Goal: Check status: Check status

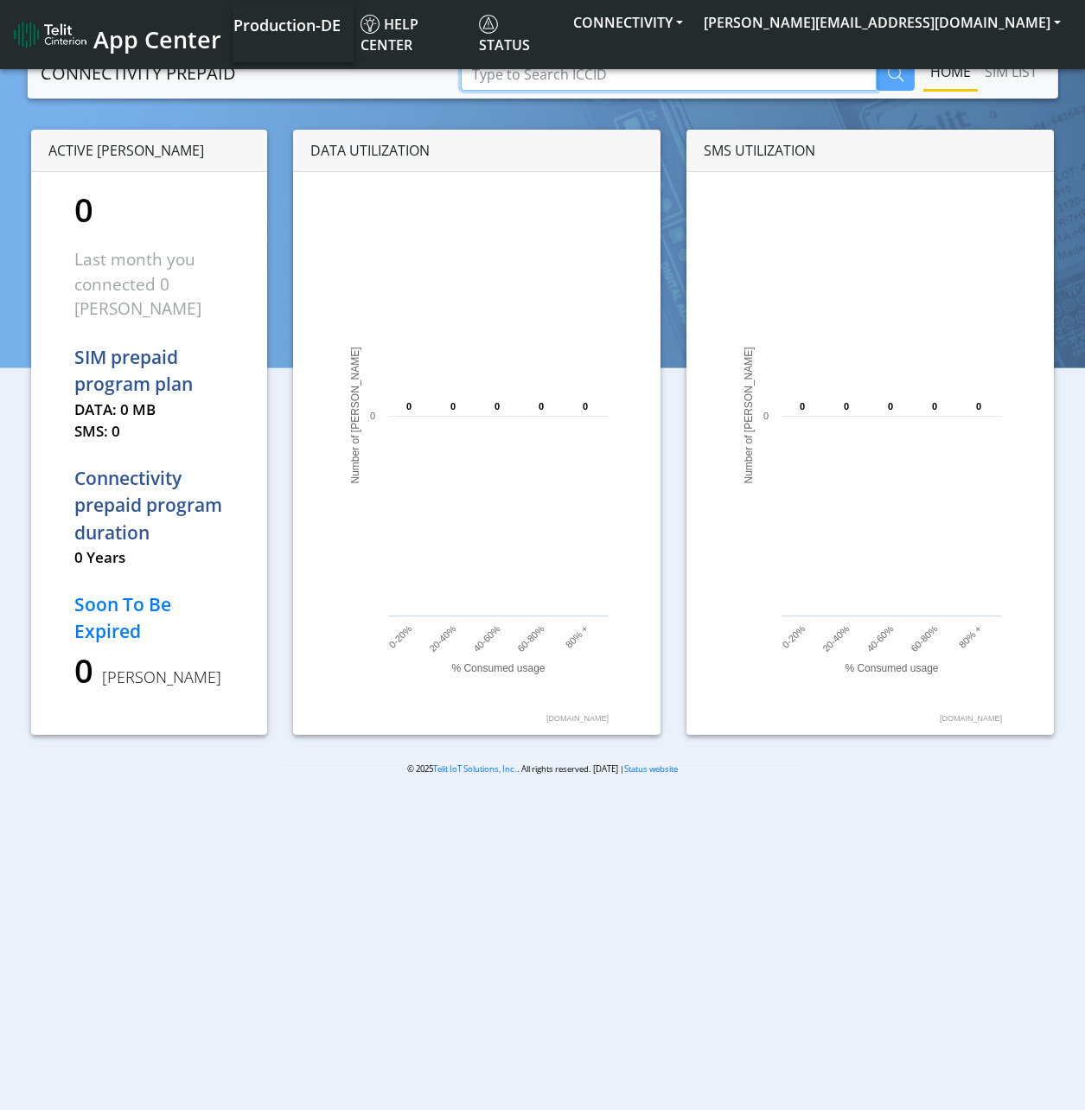
click at [722, 61] on input "Type to Search ICCID" at bounding box center [669, 74] width 416 height 33
paste input "89358151000025192215"
type input "89358151000025192215"
click at [881, 71] on button "button" at bounding box center [895, 74] width 38 height 33
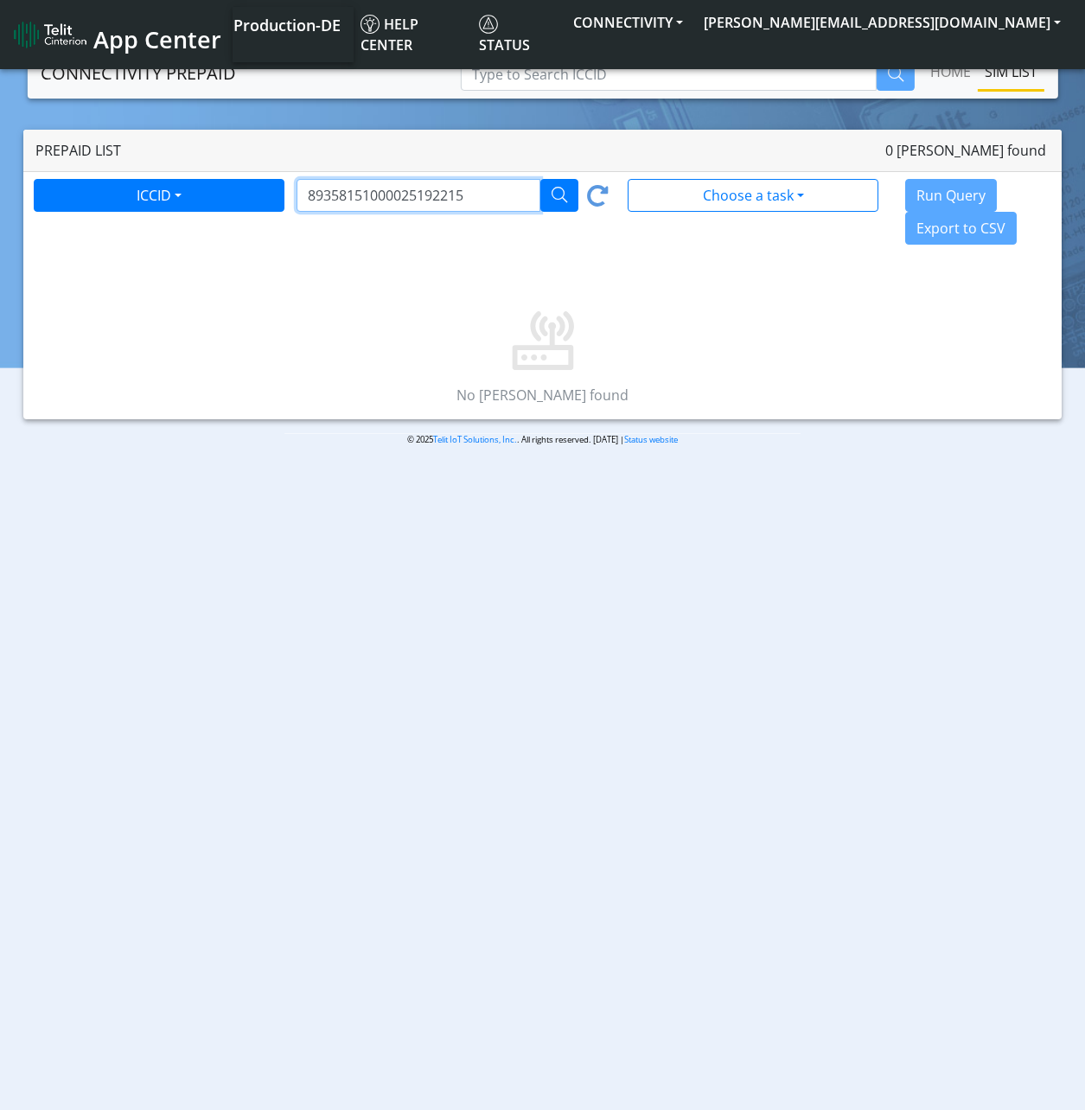
click at [472, 198] on input "89358151000025192215" at bounding box center [418, 195] width 244 height 33
type input "89358151000025192215"
click at [693, 28] on button "CONNECTIVITY" at bounding box center [628, 22] width 130 height 31
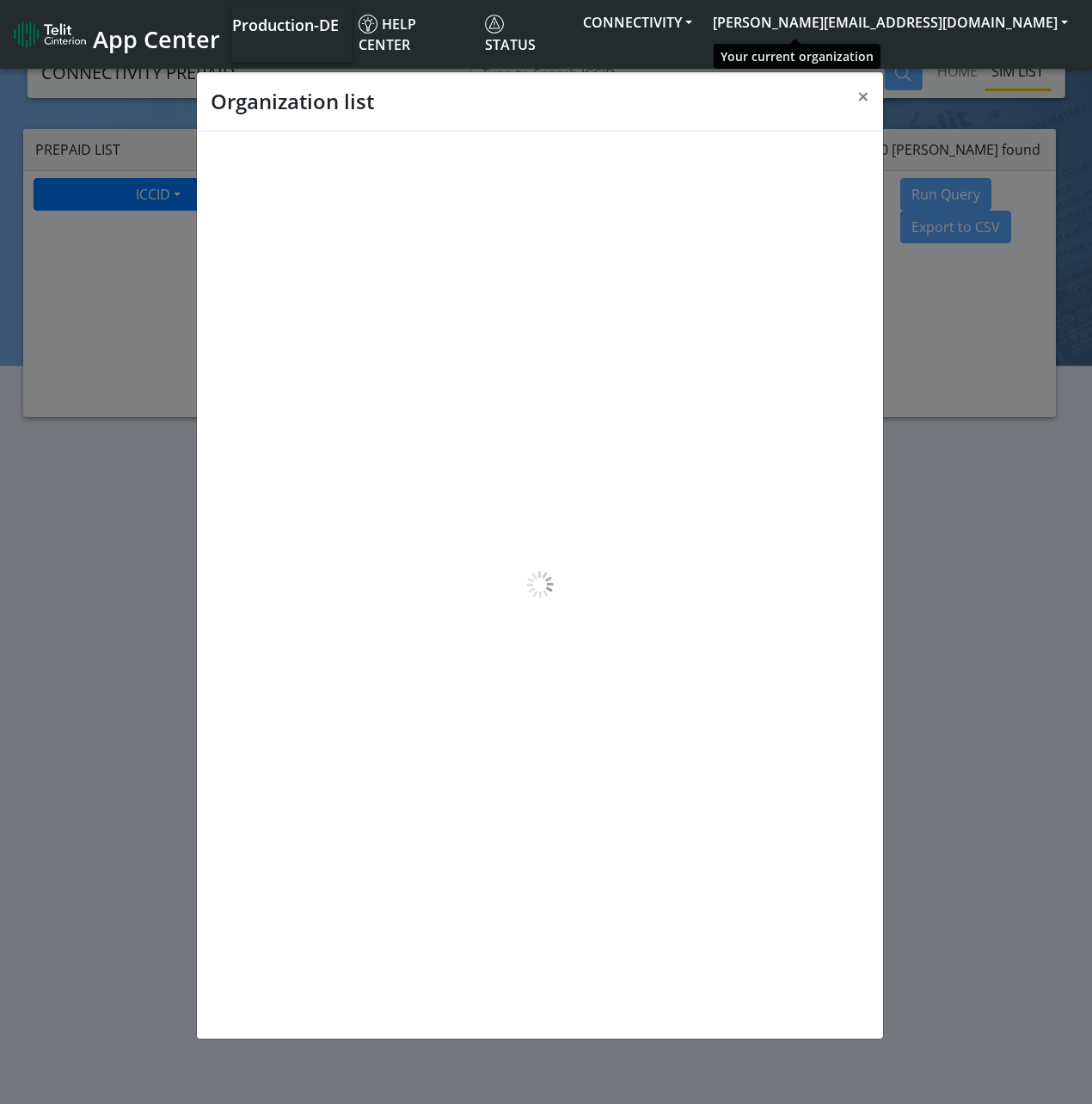
scroll to position [6, 0]
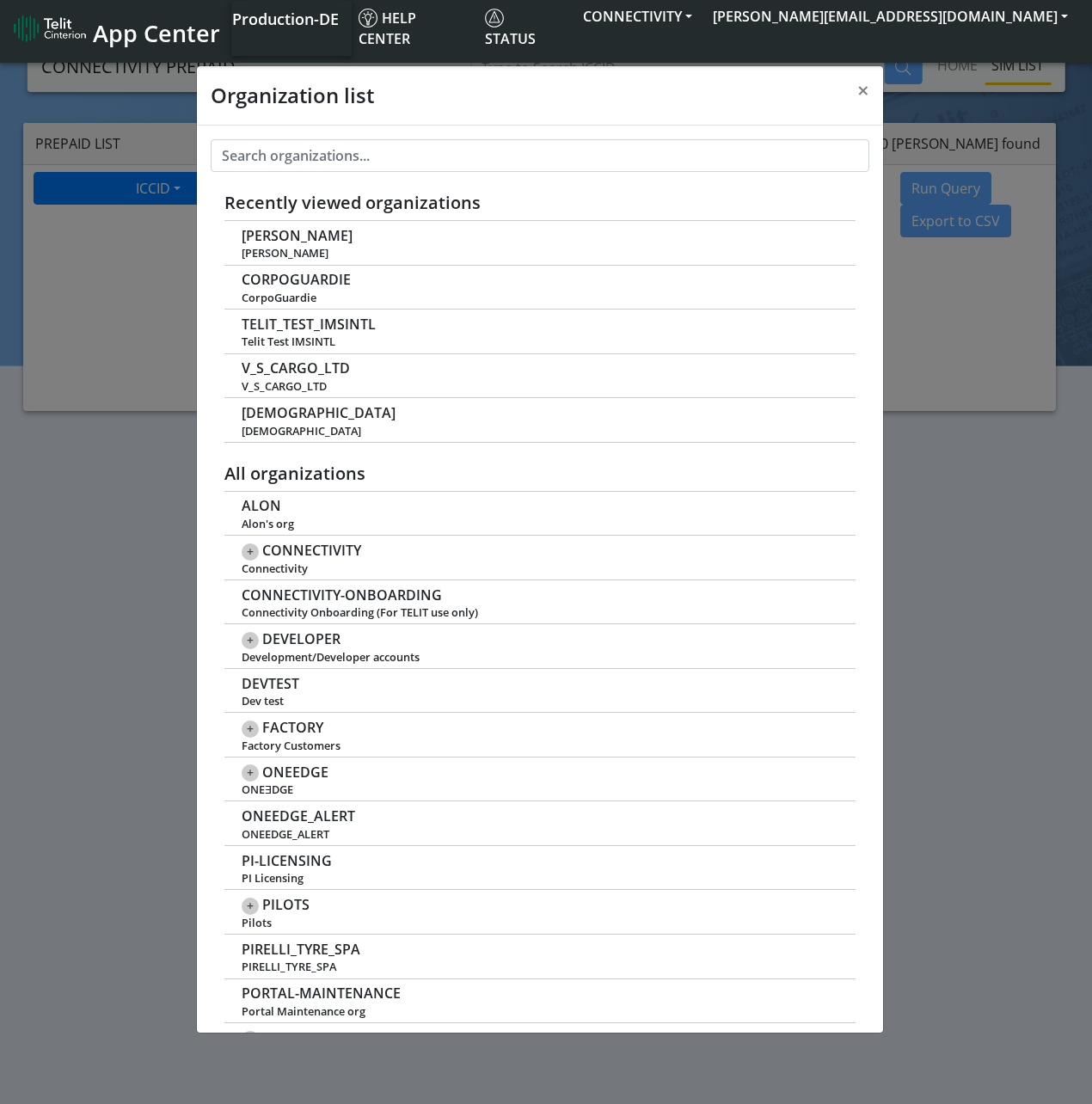
click at [464, 179] on div "Recently viewed organizations OHME OHME CORPOGUARDIE CorpoGuardie TELIT_TEST_IM…" at bounding box center [540, 579] width 686 height 907
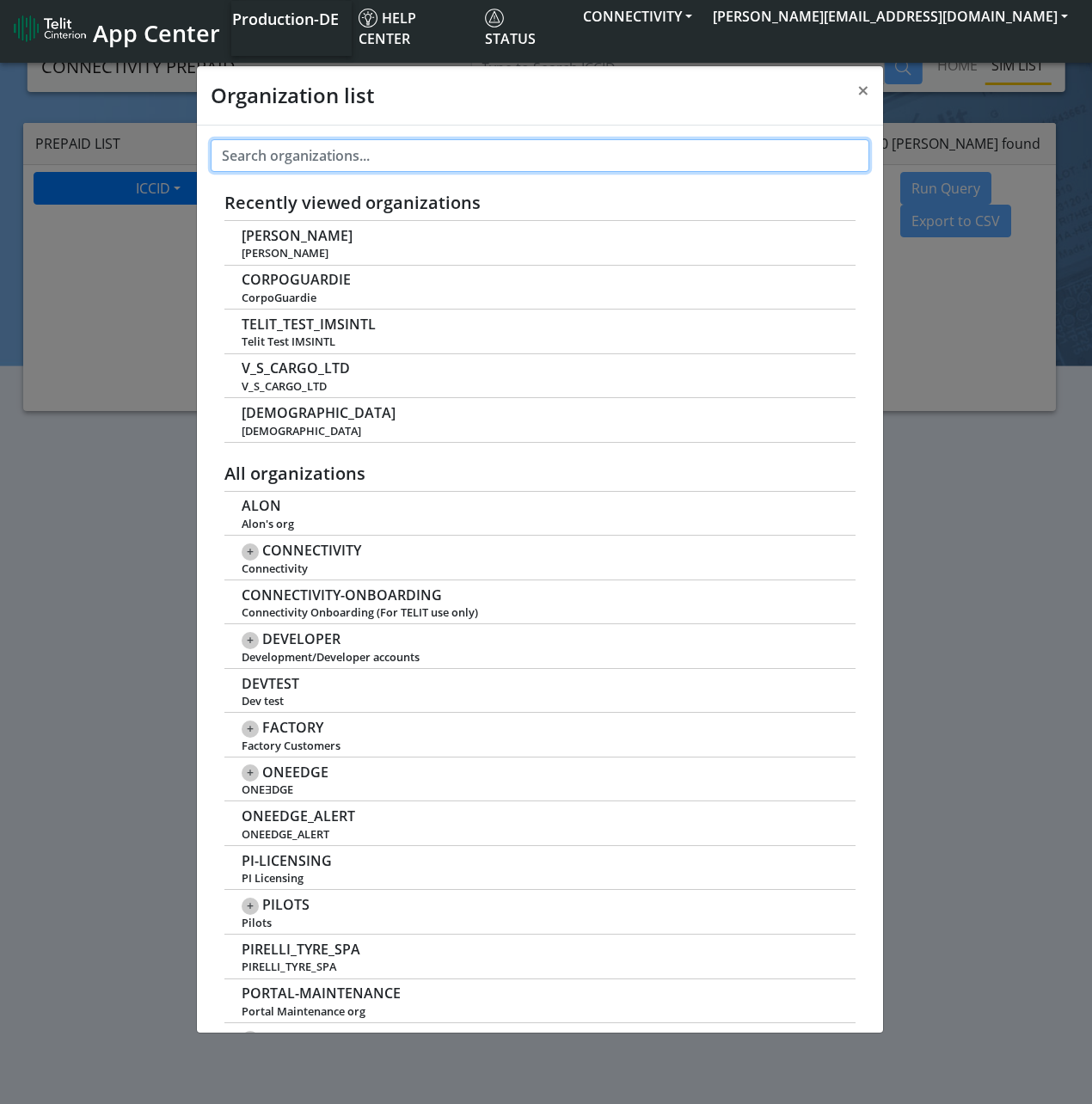
click at [476, 165] on input "text" at bounding box center [540, 155] width 658 height 33
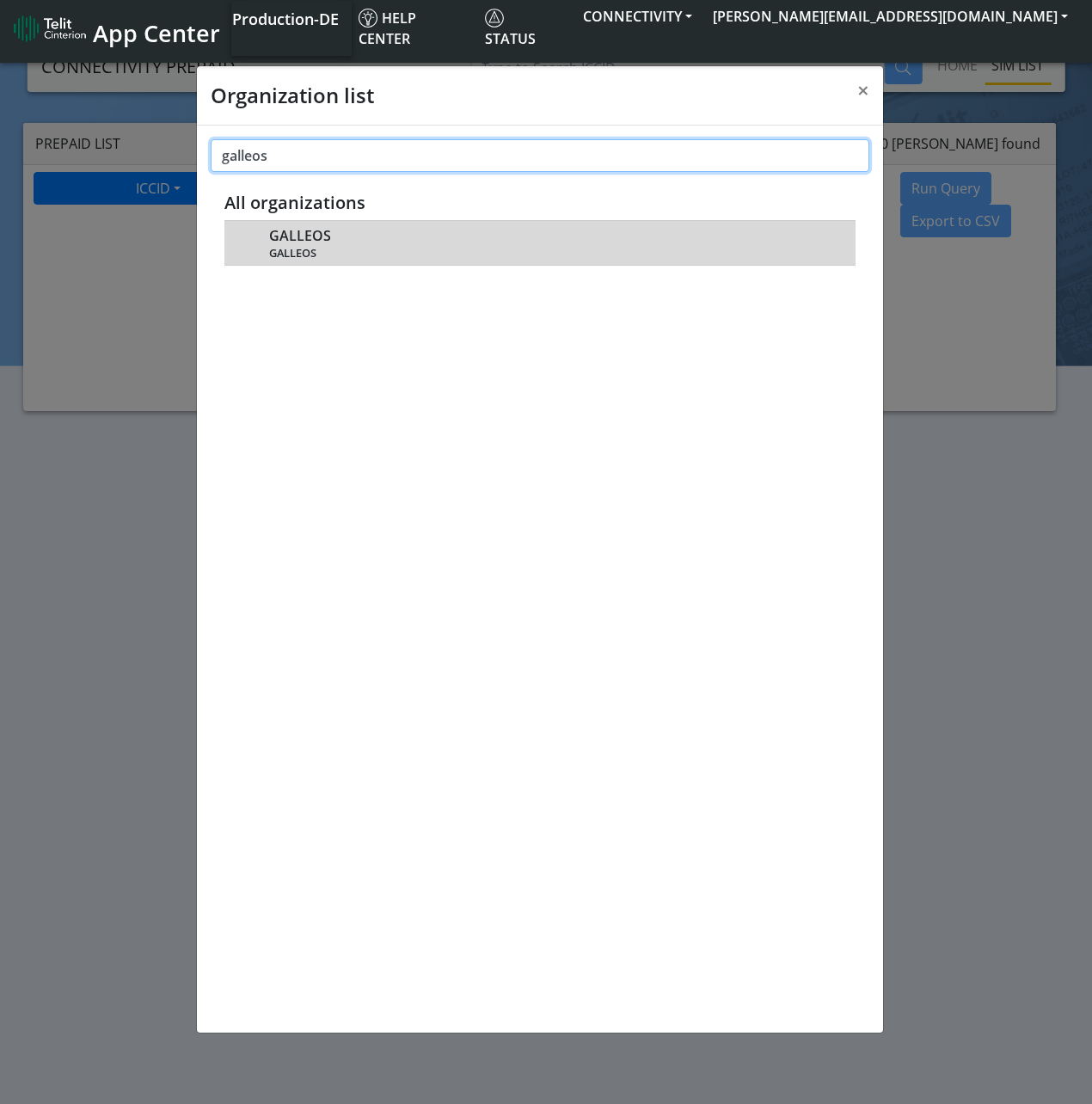
type input "galleos"
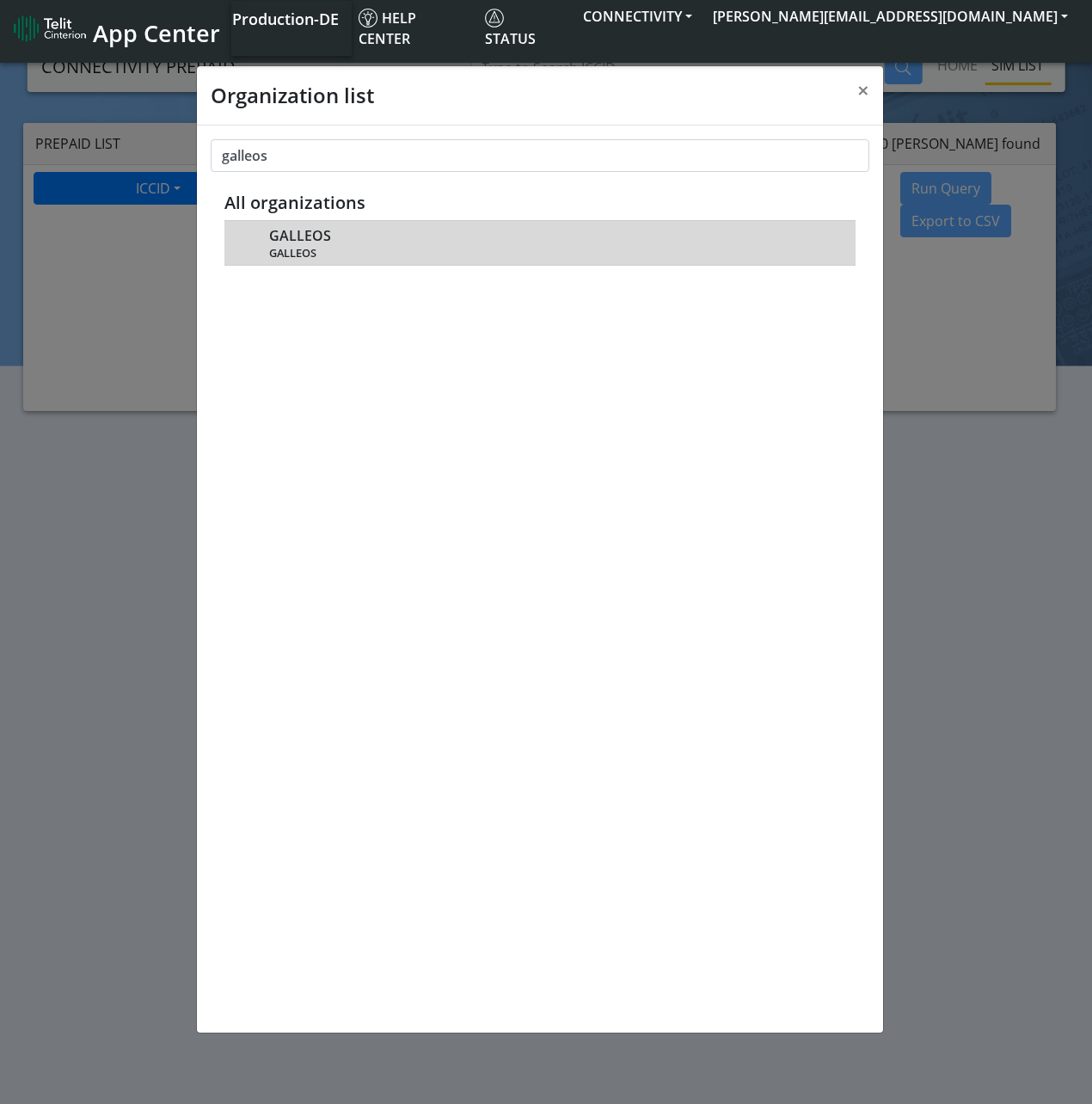
click at [447, 225] on div "GALLEOS GALLEOS" at bounding box center [552, 242] width 567 height 35
click at [325, 250] on span "GALLEOS" at bounding box center [552, 253] width 567 height 13
click at [273, 236] on span "GALLEOS" at bounding box center [299, 236] width 62 height 16
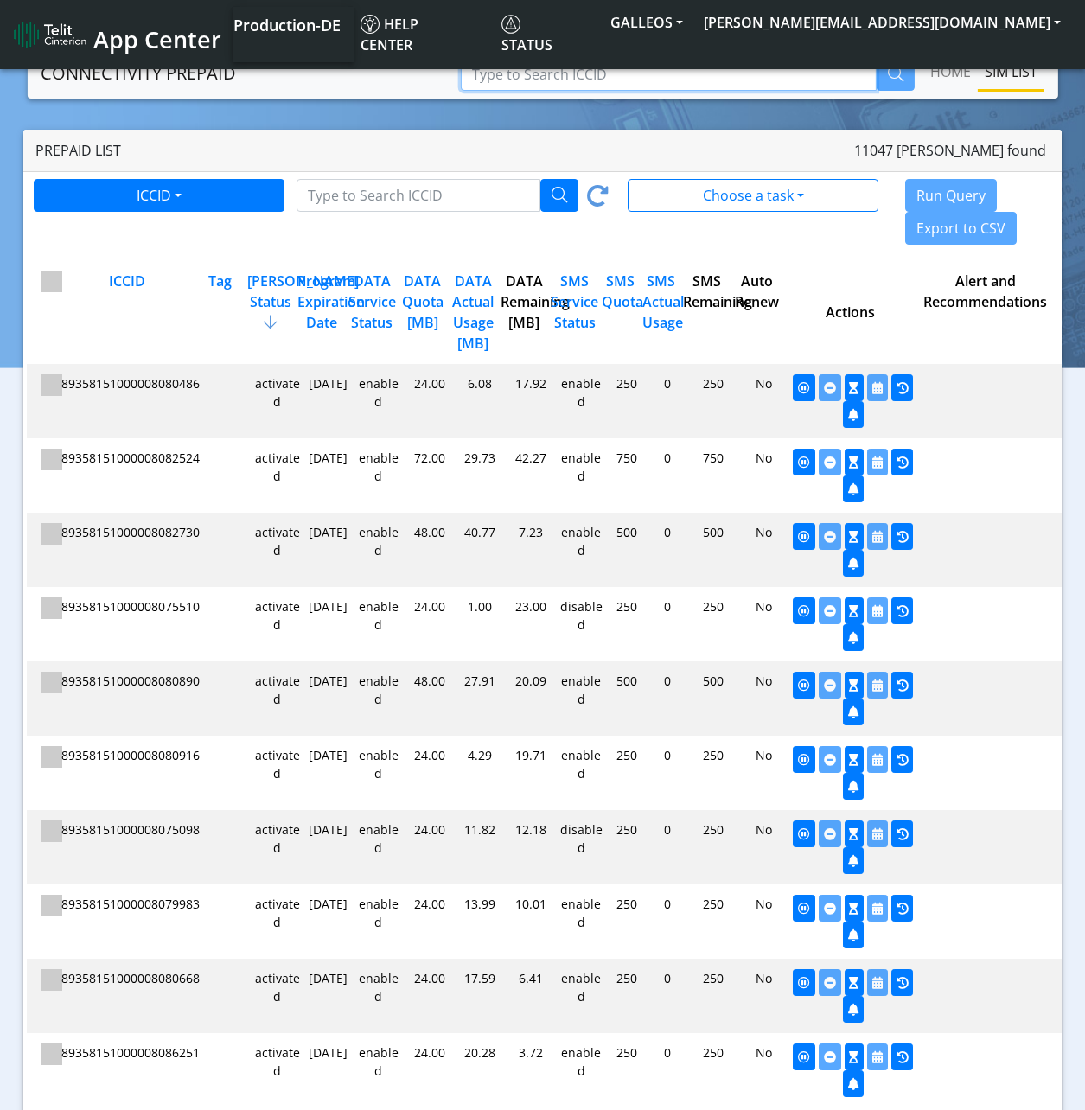
click at [554, 75] on input "Type to Search ICCID" at bounding box center [669, 74] width 416 height 33
click at [422, 181] on input "Type to Search ICCID/Tag" at bounding box center [418, 195] width 244 height 33
paste input "89358151000025192215"
type input "89358151000025192215"
click at [557, 195] on icon "button" at bounding box center [559, 195] width 16 height 16
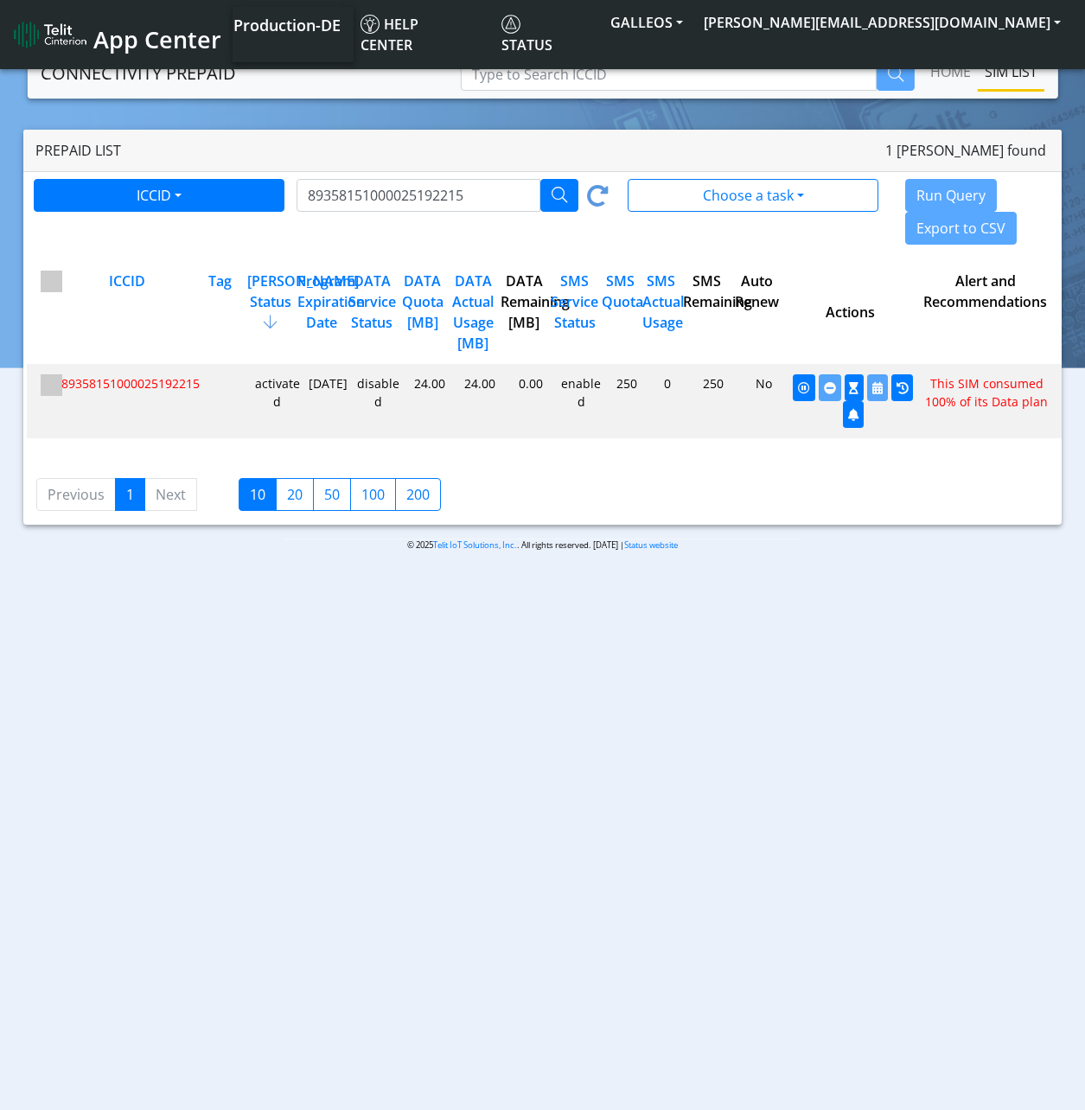
click at [651, 429] on div "35fcb3ec9b43b0d221862533942b9369 undefined 89358151000025192215 activated [DATE…" at bounding box center [544, 401] width 1034 height 74
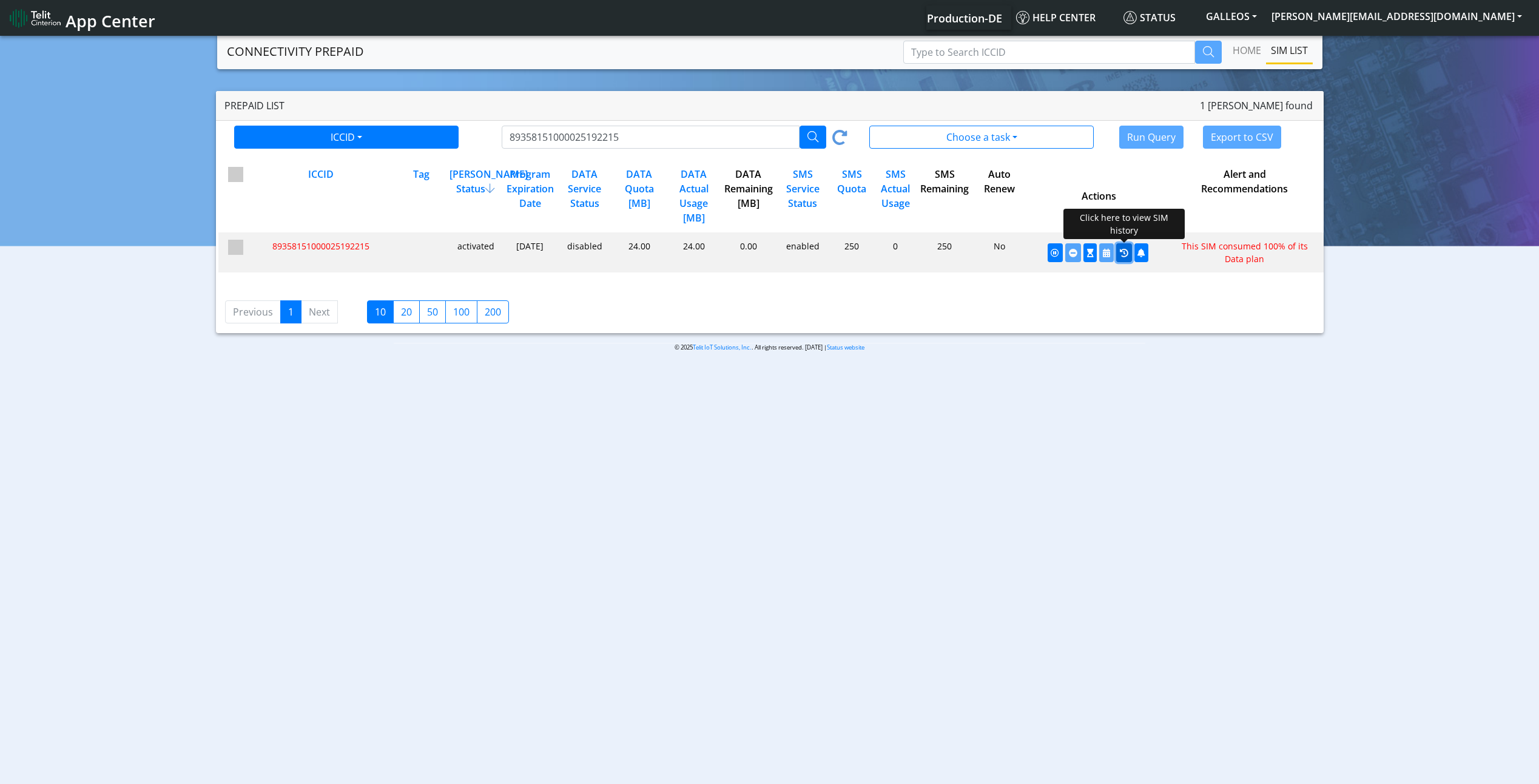
click at [770, 254] on icon "button" at bounding box center [1124, 253] width 8 height 8
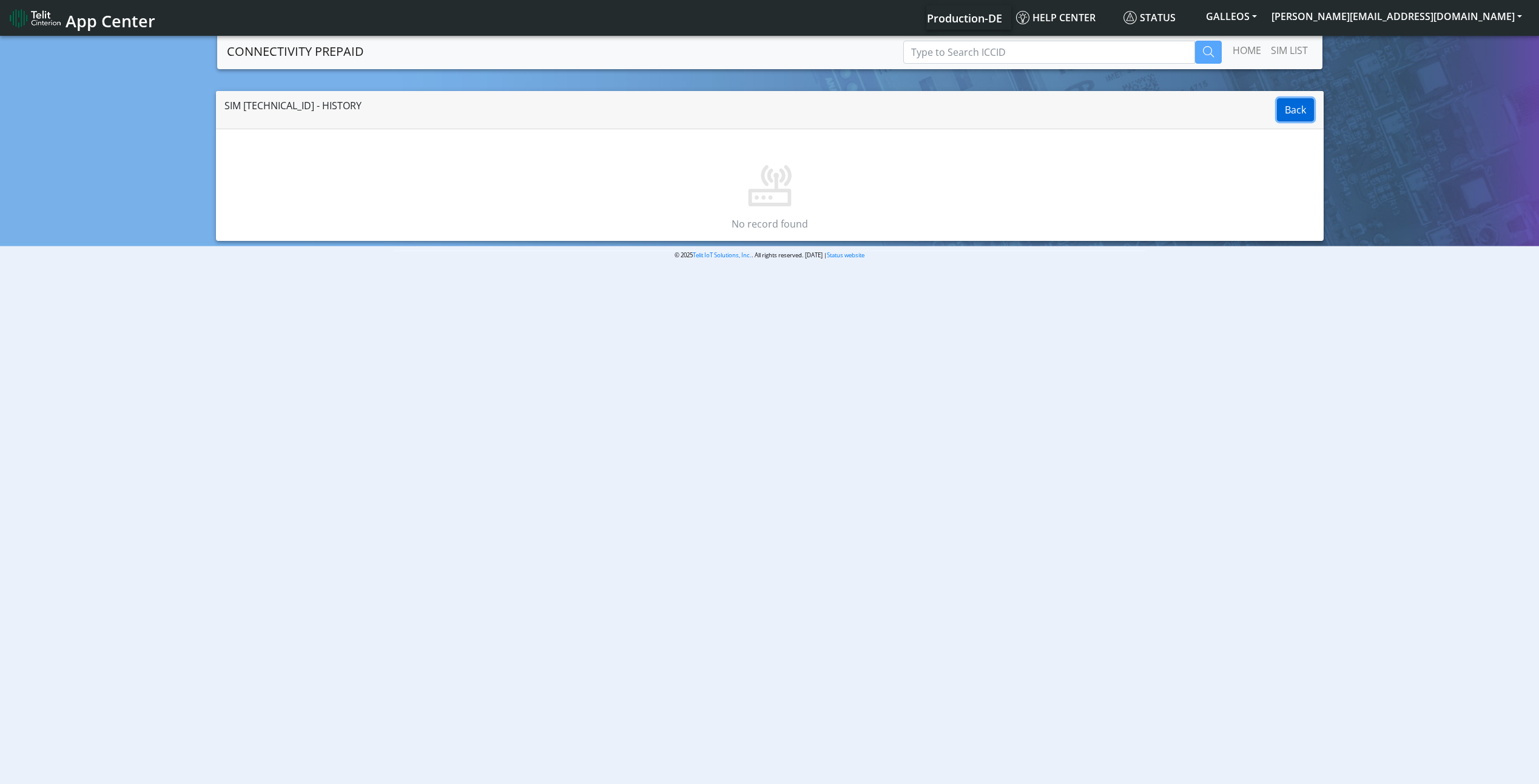
click at [770, 98] on button "Back" at bounding box center [1295, 109] width 37 height 23
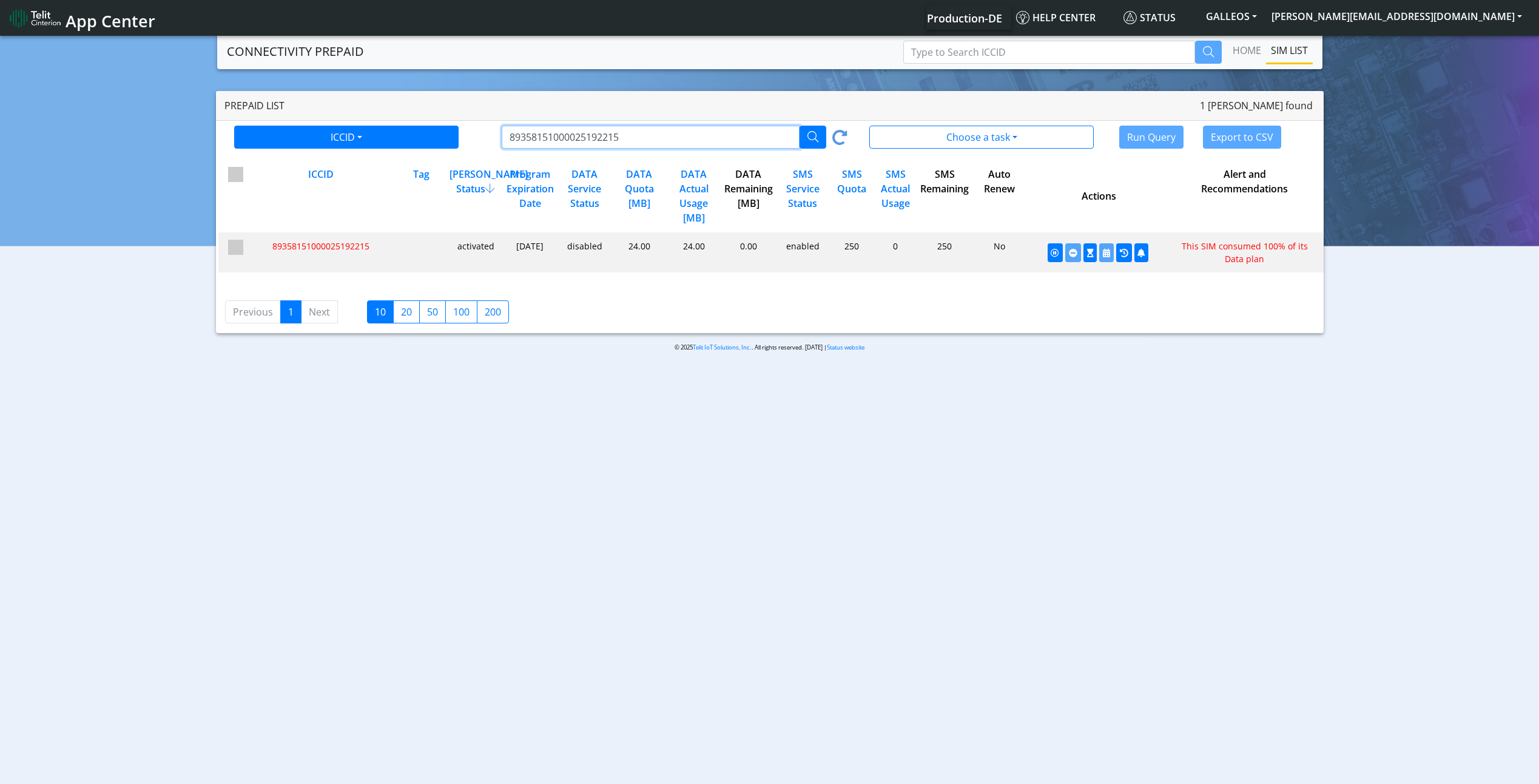
click at [648, 134] on input "89358151000025192215" at bounding box center [651, 137] width 298 height 23
click at [770, 138] on icon at bounding box center [840, 139] width 15 height 19
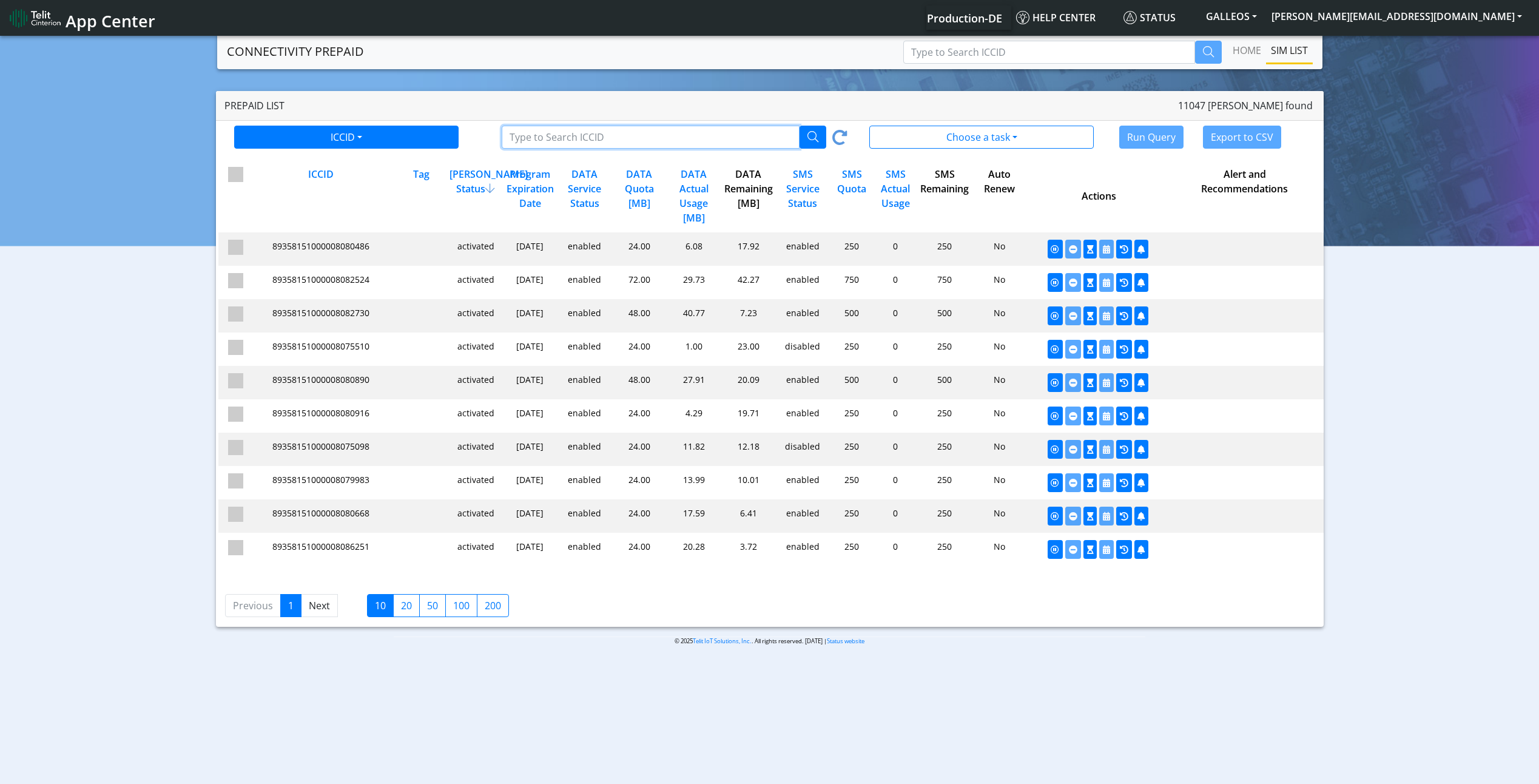
click at [675, 141] on input "Type to Search ICCID/Tag" at bounding box center [651, 137] width 298 height 23
paste input "89358151000025192215"
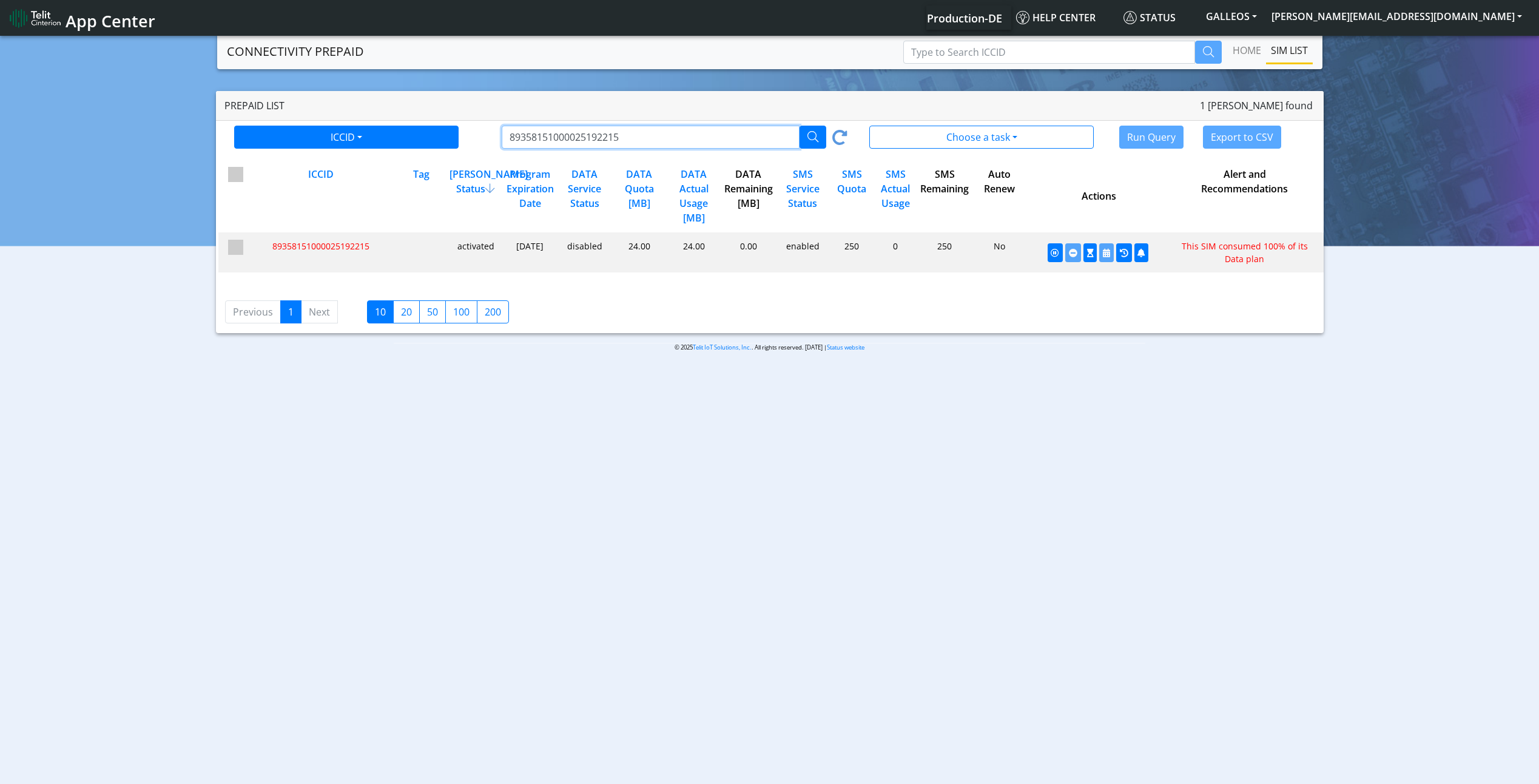
type input "89358151000025192215"
click at [770, 138] on icon "button" at bounding box center [813, 137] width 11 height 11
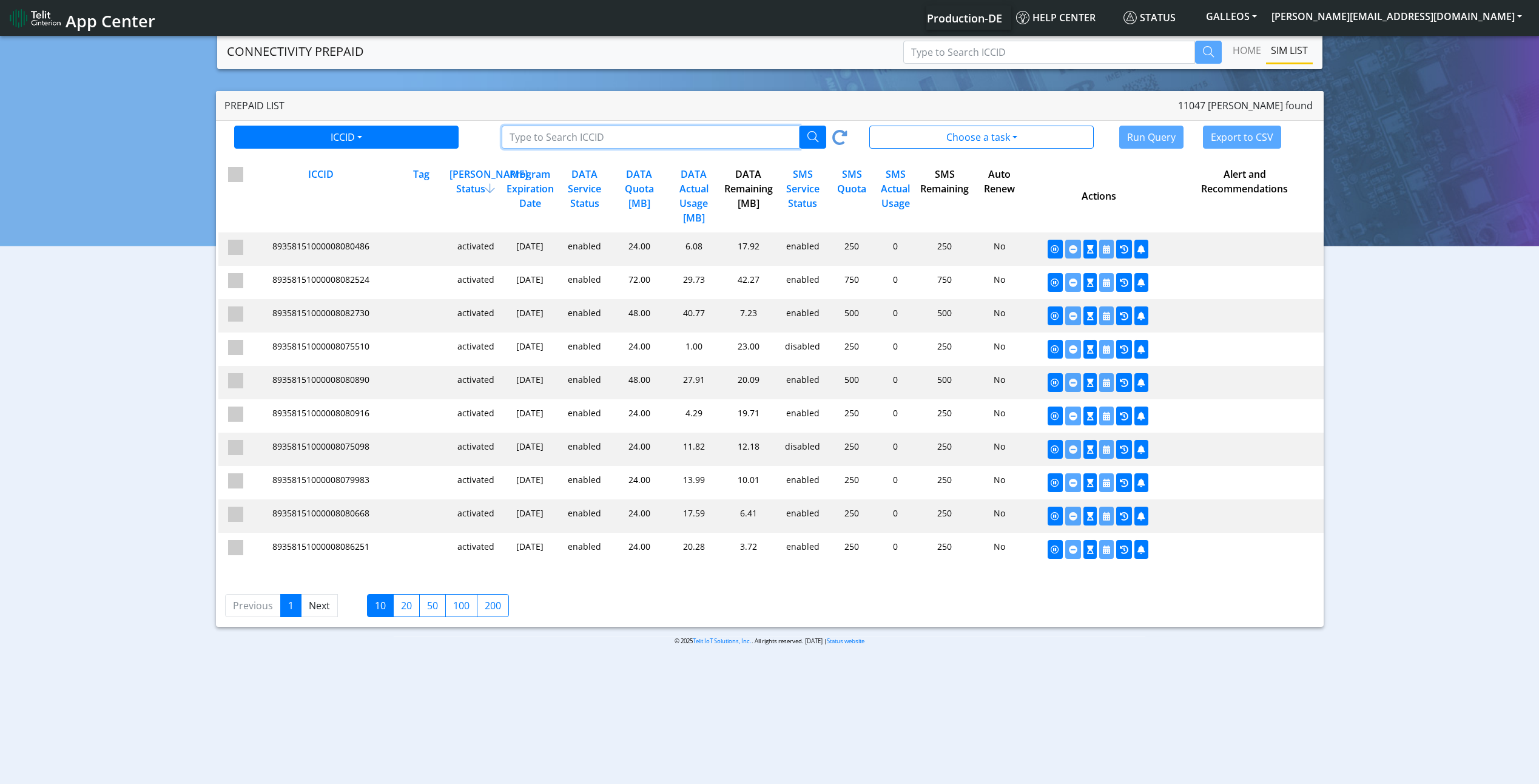
click at [579, 145] on input "Type to Search ICCID/Tag" at bounding box center [651, 137] width 298 height 23
paste input "89358151000025192215"
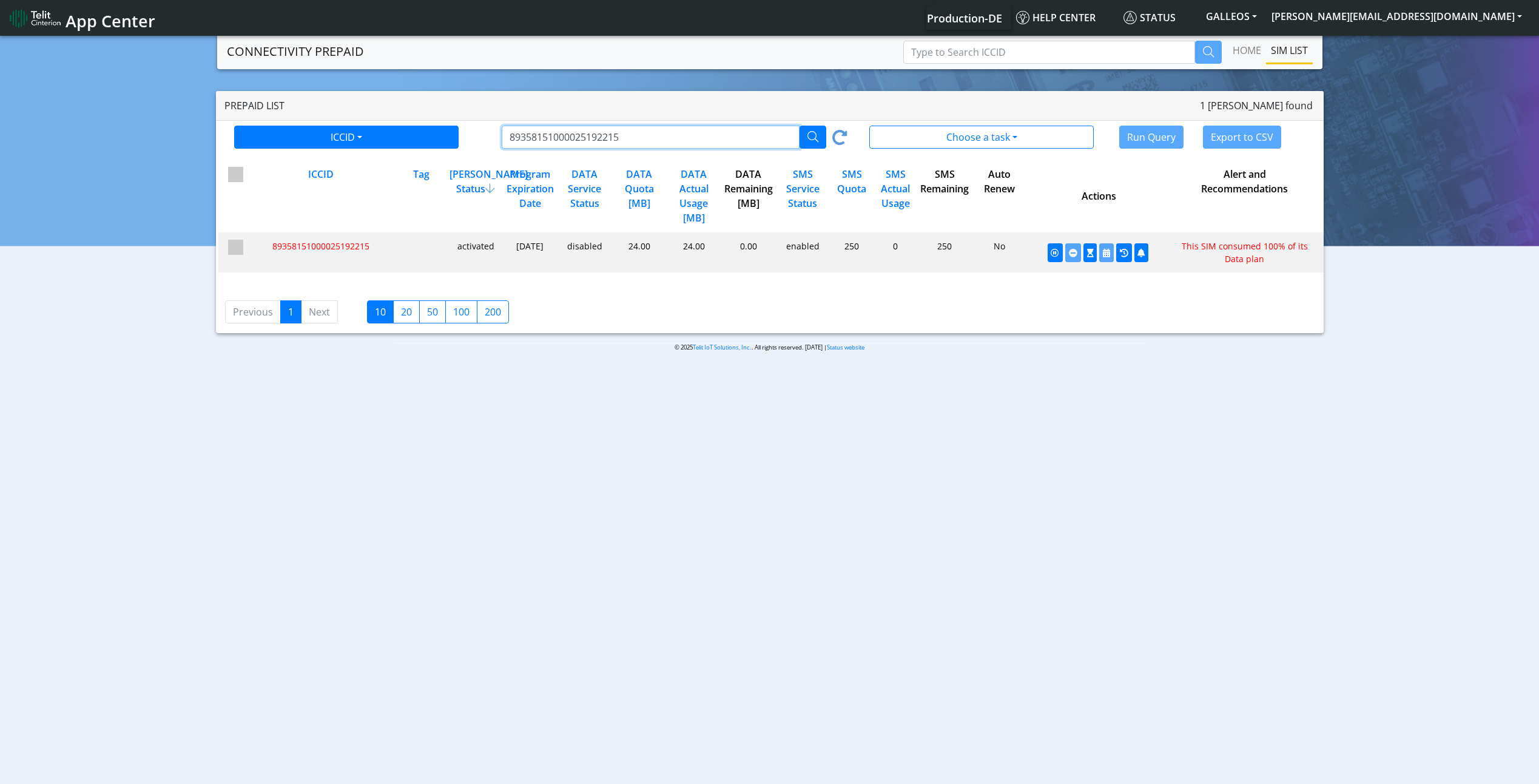
type input "89358151000025192215"
click at [1029, 135] on button "Choose a task" at bounding box center [982, 137] width 225 height 23
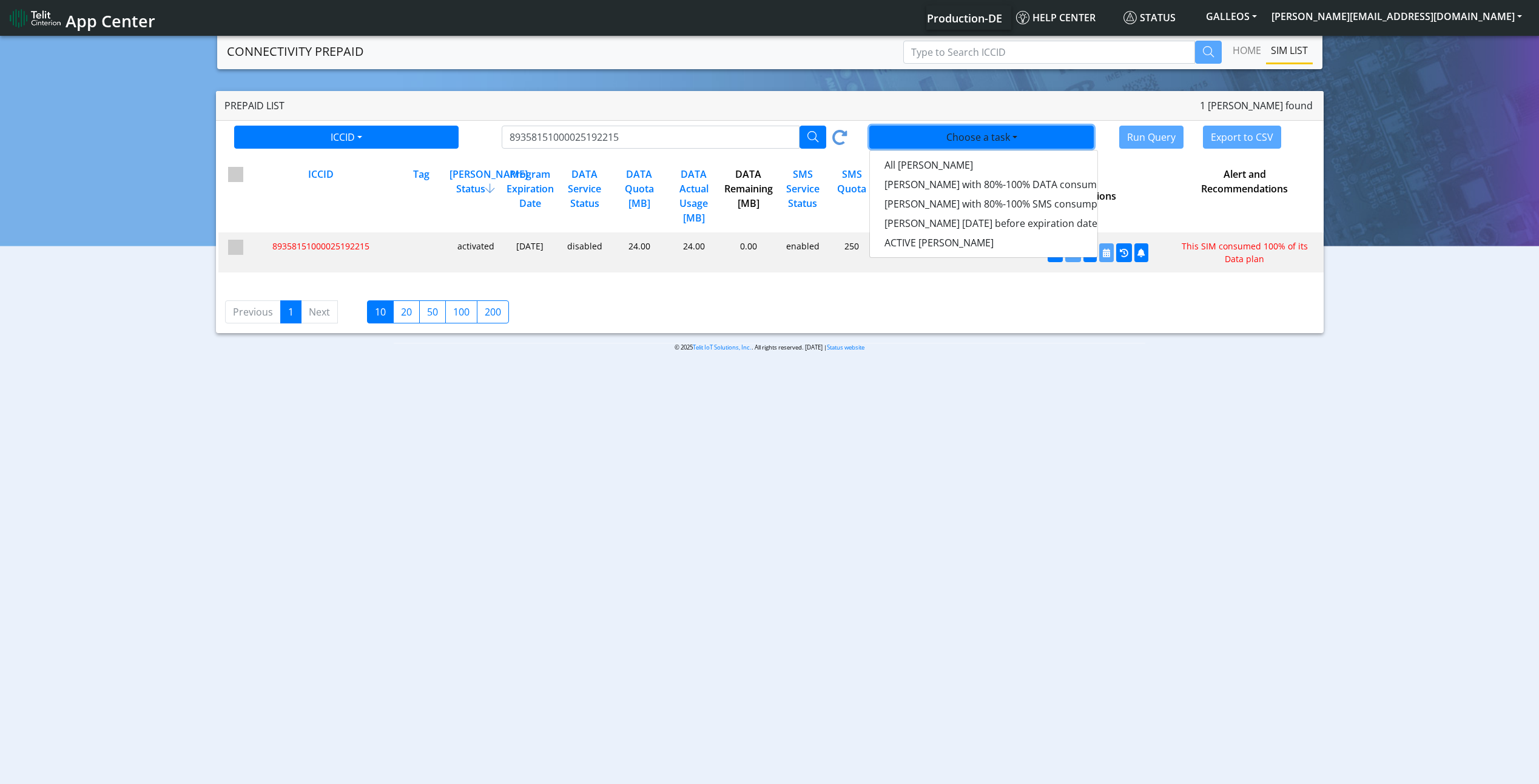
click at [1029, 135] on button "Choose a task" at bounding box center [982, 137] width 225 height 23
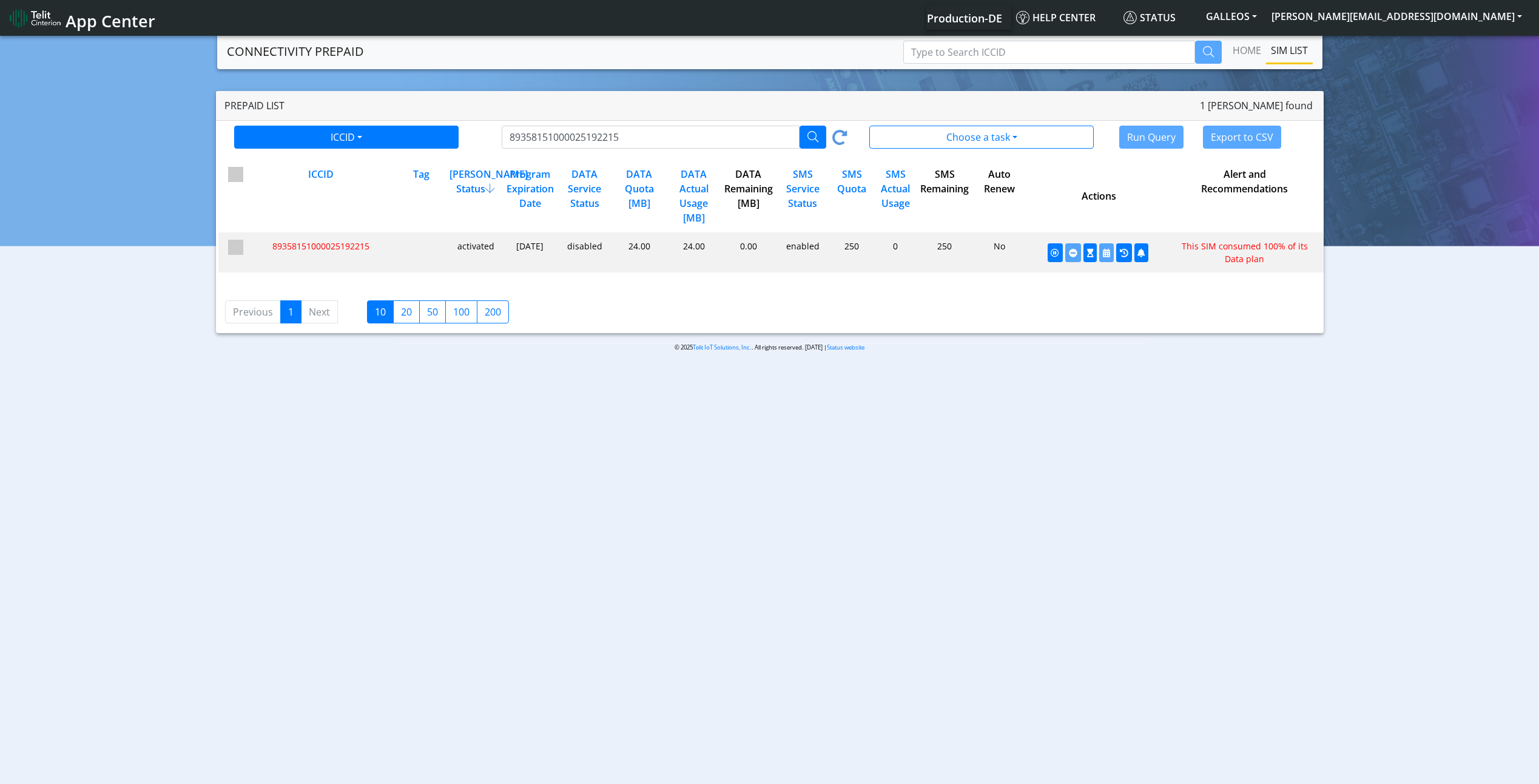
click at [874, 448] on body "App Center Production-DE Help center Status GALLEOS [EMAIL_ADDRESS][DOMAIN_NAME…" at bounding box center [770, 411] width 1539 height 755
click at [46, 15] on img at bounding box center [35, 18] width 51 height 20
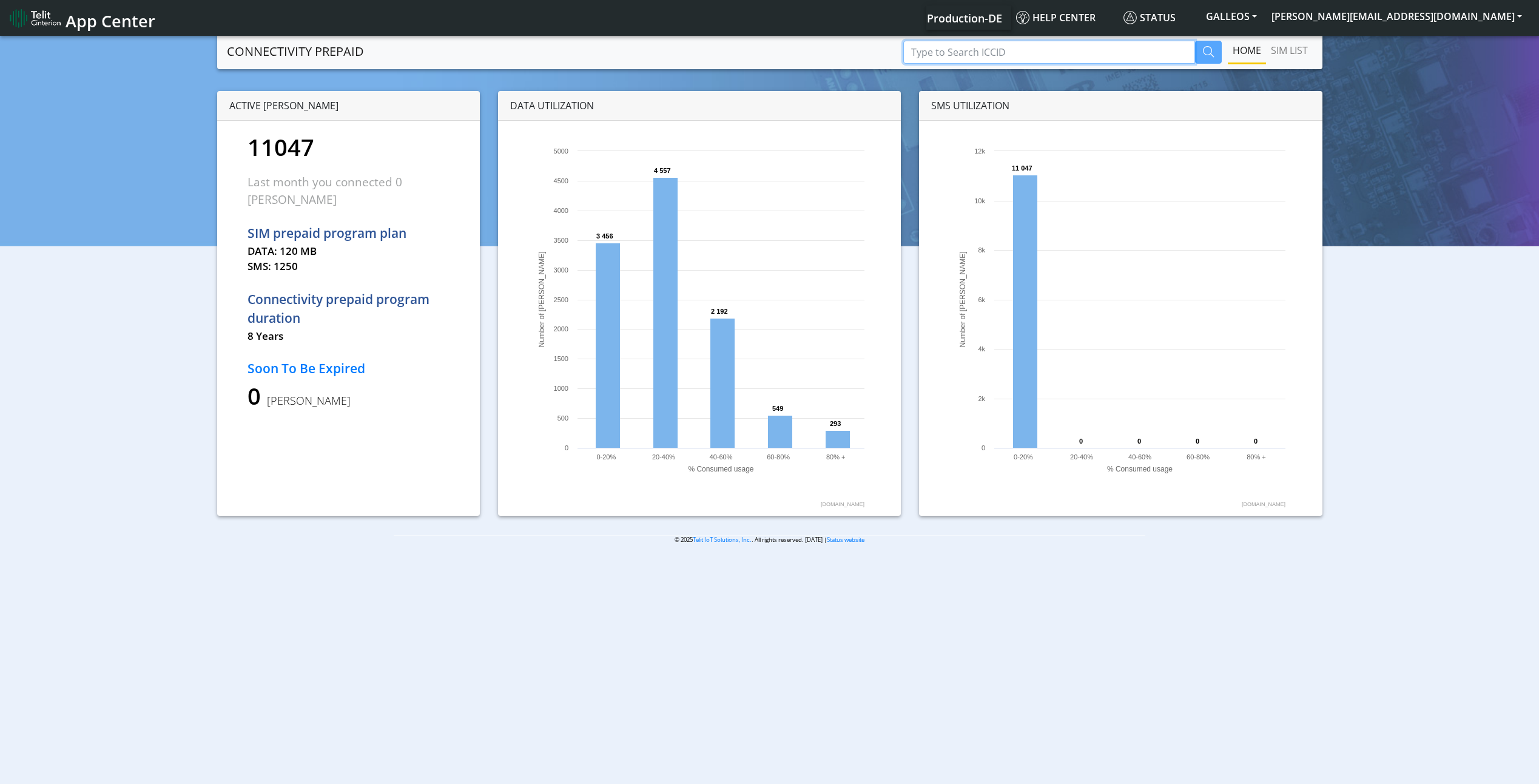
click at [944, 46] on input "Type to Search ICCID" at bounding box center [1050, 52] width 292 height 23
paste input "89358151000025192215"
type input "89358151000025192215"
click at [1212, 51] on icon "button" at bounding box center [1209, 52] width 11 height 11
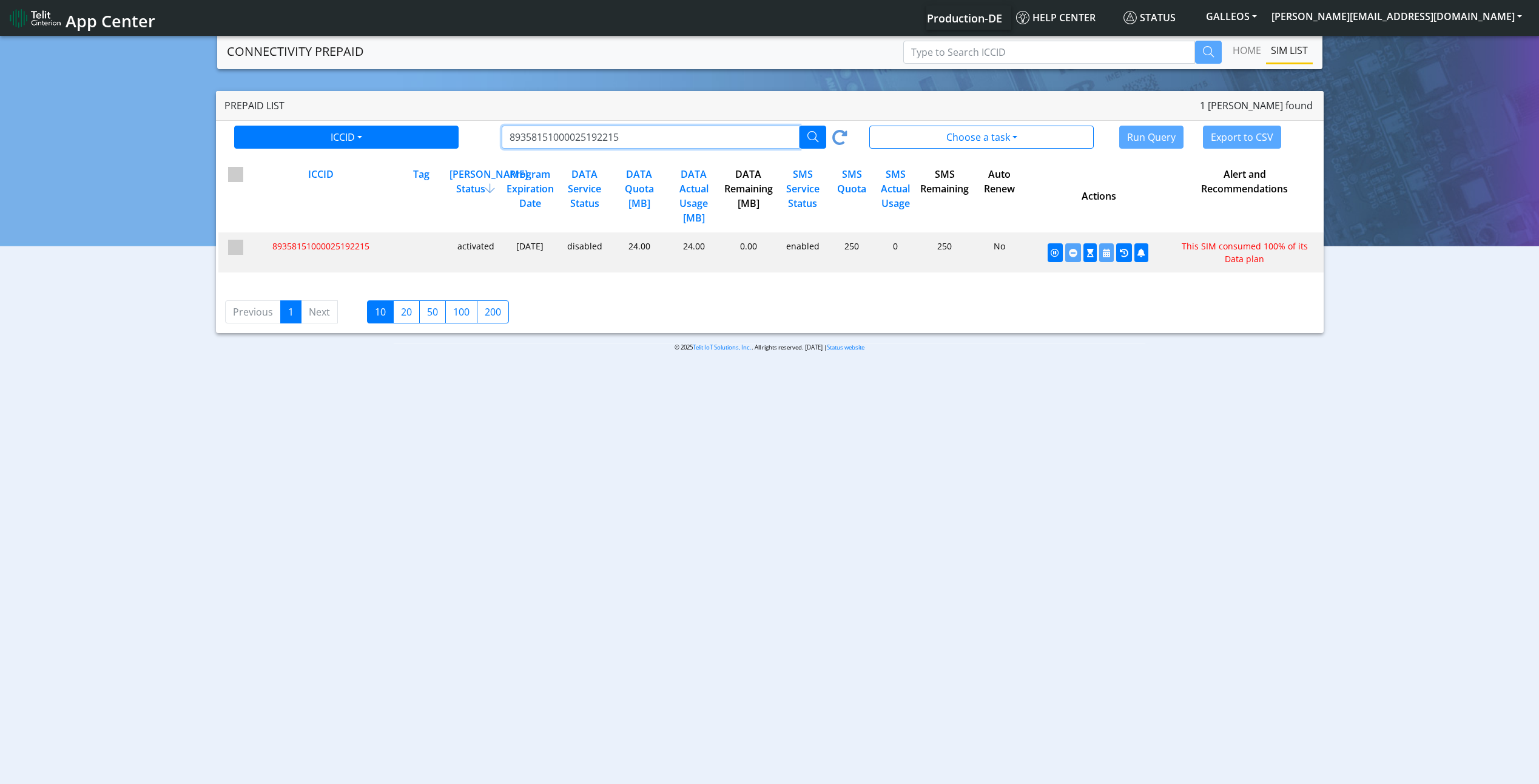
click at [666, 134] on input "89358151000025192215" at bounding box center [651, 137] width 298 height 23
click at [665, 134] on input "89358151000025192215" at bounding box center [651, 137] width 298 height 23
drag, startPoint x: 1280, startPoint y: 261, endPoint x: 1166, endPoint y: 239, distance: 116.1
click at [1166, 239] on div "35fcb3ec9b43b0d221862533942b9369 undefined 89358151000025192215 activated [DATE…" at bounding box center [771, 252] width 1106 height 40
copy div "This SIM consumed 100% of its Data plan"
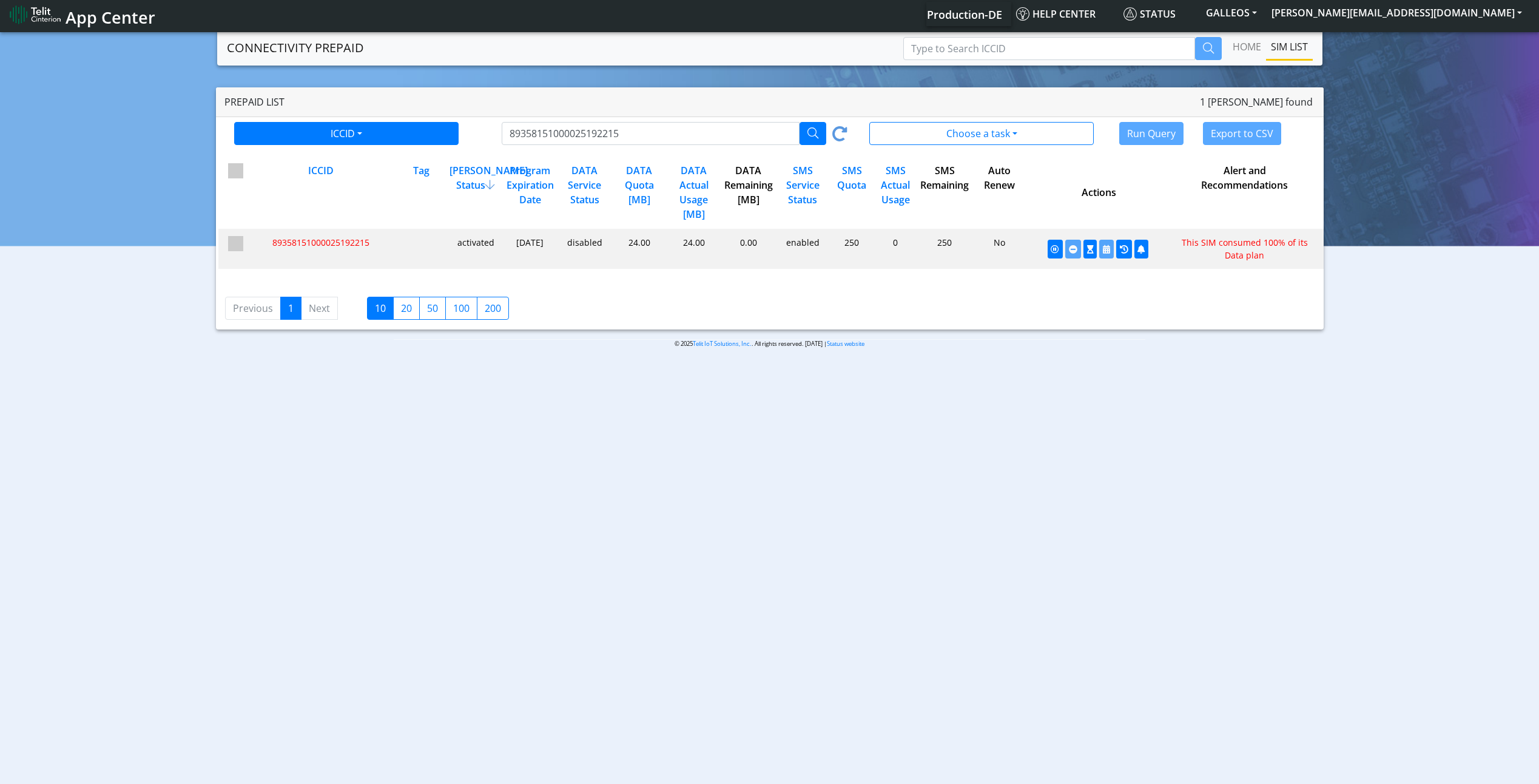
scroll to position [4, 0]
click at [496, 456] on body "App Center Production-DE Help center Status GALLEOS [EMAIL_ADDRESS][DOMAIN_NAME…" at bounding box center [770, 406] width 1539 height 755
click at [660, 135] on input "89358151000025192215" at bounding box center [651, 133] width 298 height 23
click at [491, 418] on body "App Center Production-DE Help center Status GALLEOS joseph.damole@telit.com Log…" at bounding box center [770, 406] width 1539 height 755
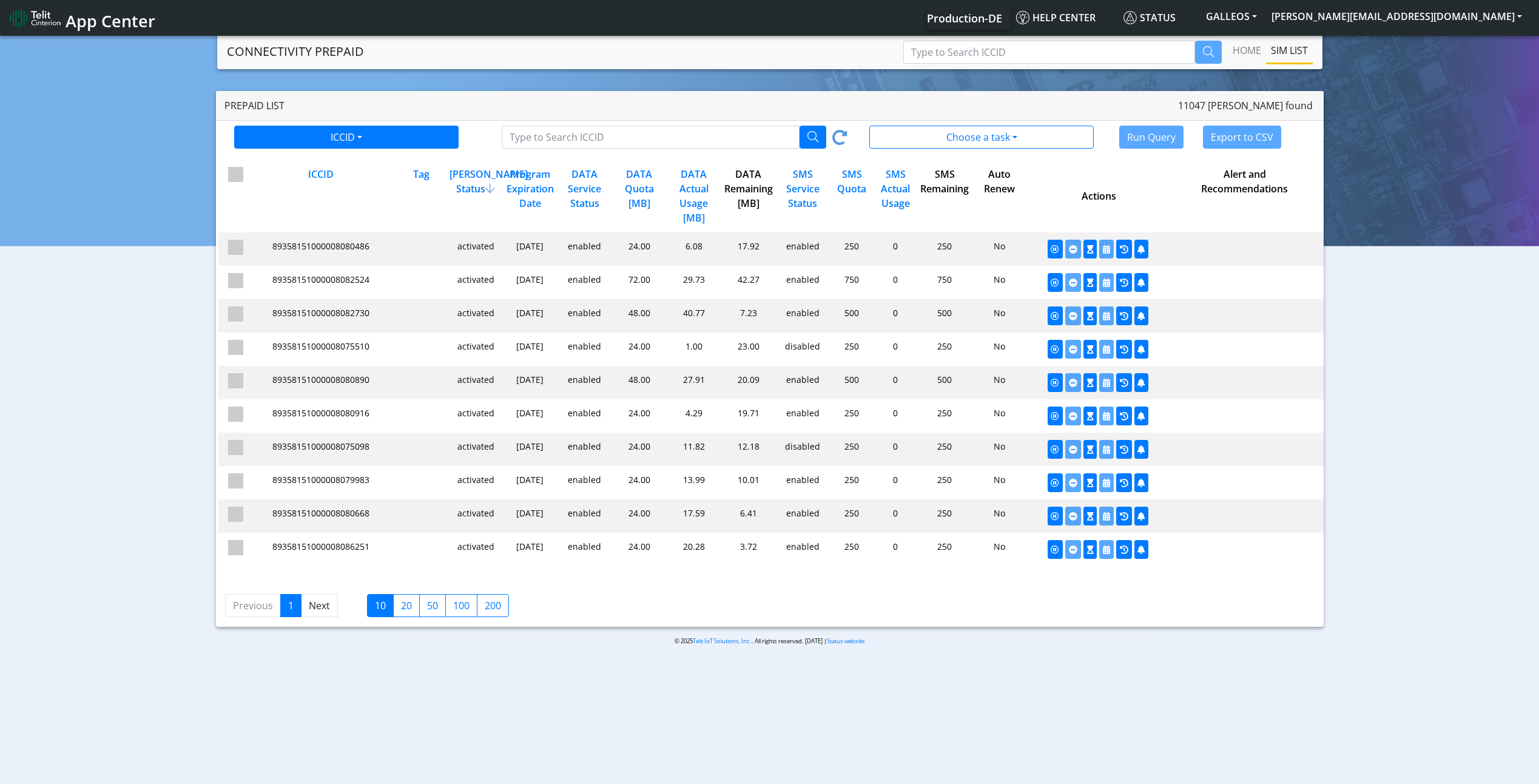
click at [920, 69] on section "CONNECTIVITY PREPAID Home SIM LIST Prepaid List 11047 [PERSON_NAME] found ICCID…" at bounding box center [770, 349] width 1539 height 631
click at [927, 60] on input "Type to Search ICCID" at bounding box center [1050, 52] width 292 height 23
paste input "89358151000025192215"
type input "89358151000025192215"
click at [1206, 46] on icon "button" at bounding box center [1209, 52] width 11 height 11
